Goal: Check status

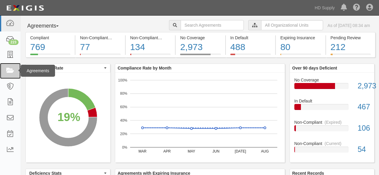
click at [8, 70] on icon at bounding box center [10, 70] width 8 height 7
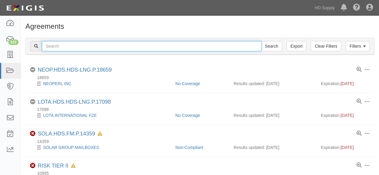
click at [117, 45] on input "text" at bounding box center [151, 46] width 219 height 10
type input "below zero"
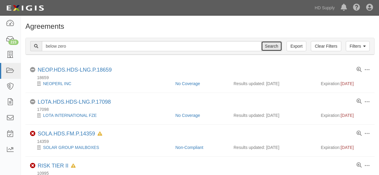
click at [269, 46] on input "Search" at bounding box center [271, 46] width 21 height 10
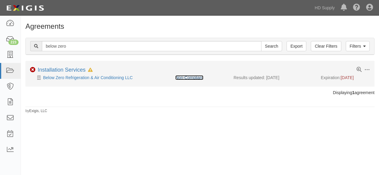
click at [187, 78] on link "Non-Compliant" at bounding box center [189, 77] width 28 height 5
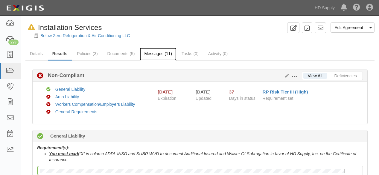
click at [157, 54] on link "Messages (11)" at bounding box center [158, 54] width 37 height 13
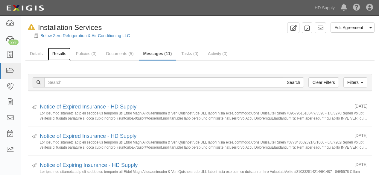
click at [56, 53] on link "Results" at bounding box center [59, 54] width 23 height 13
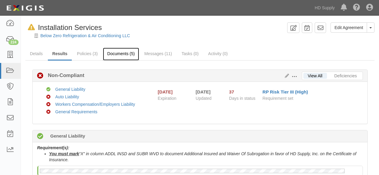
click at [118, 54] on link "Documents (5)" at bounding box center [121, 54] width 36 height 13
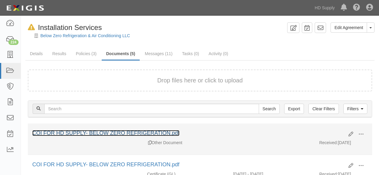
click at [154, 131] on link "COI FOR HD SUPPLY- BELOW ZERO REFRIGERATION.pdf" at bounding box center [105, 133] width 147 height 6
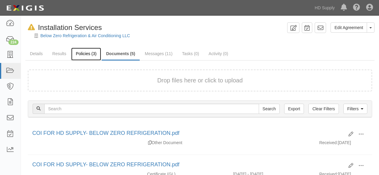
click at [85, 56] on link "Policies (3)" at bounding box center [86, 54] width 30 height 13
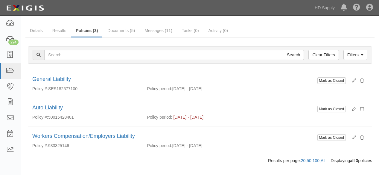
scroll to position [33, 0]
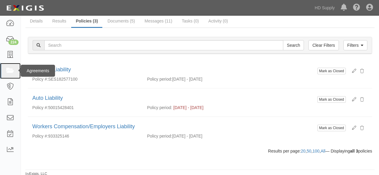
click at [10, 71] on icon at bounding box center [10, 70] width 8 height 7
